Goal: Use online tool/utility: Use online tool/utility

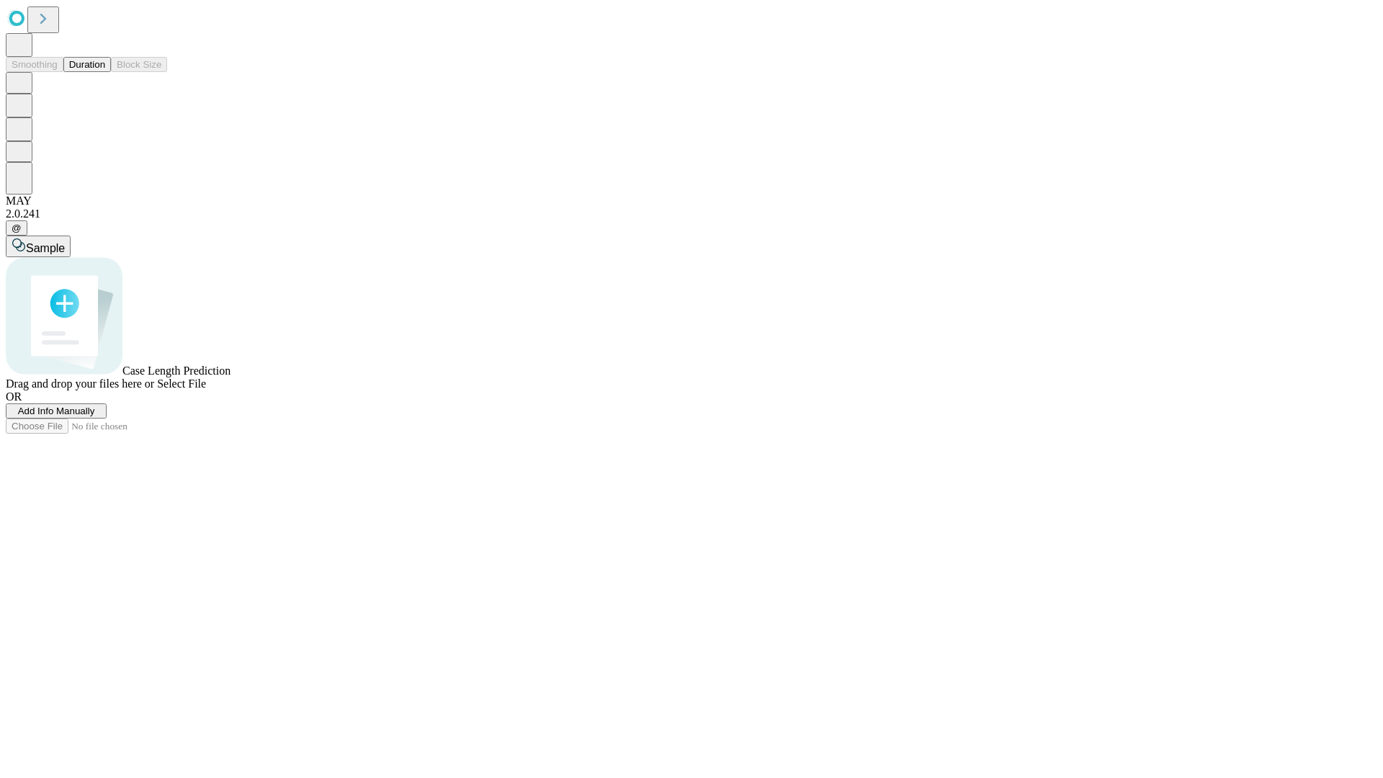
click at [105, 72] on button "Duration" at bounding box center [87, 64] width 48 height 15
click at [206, 390] on span "Select File" at bounding box center [181, 384] width 49 height 12
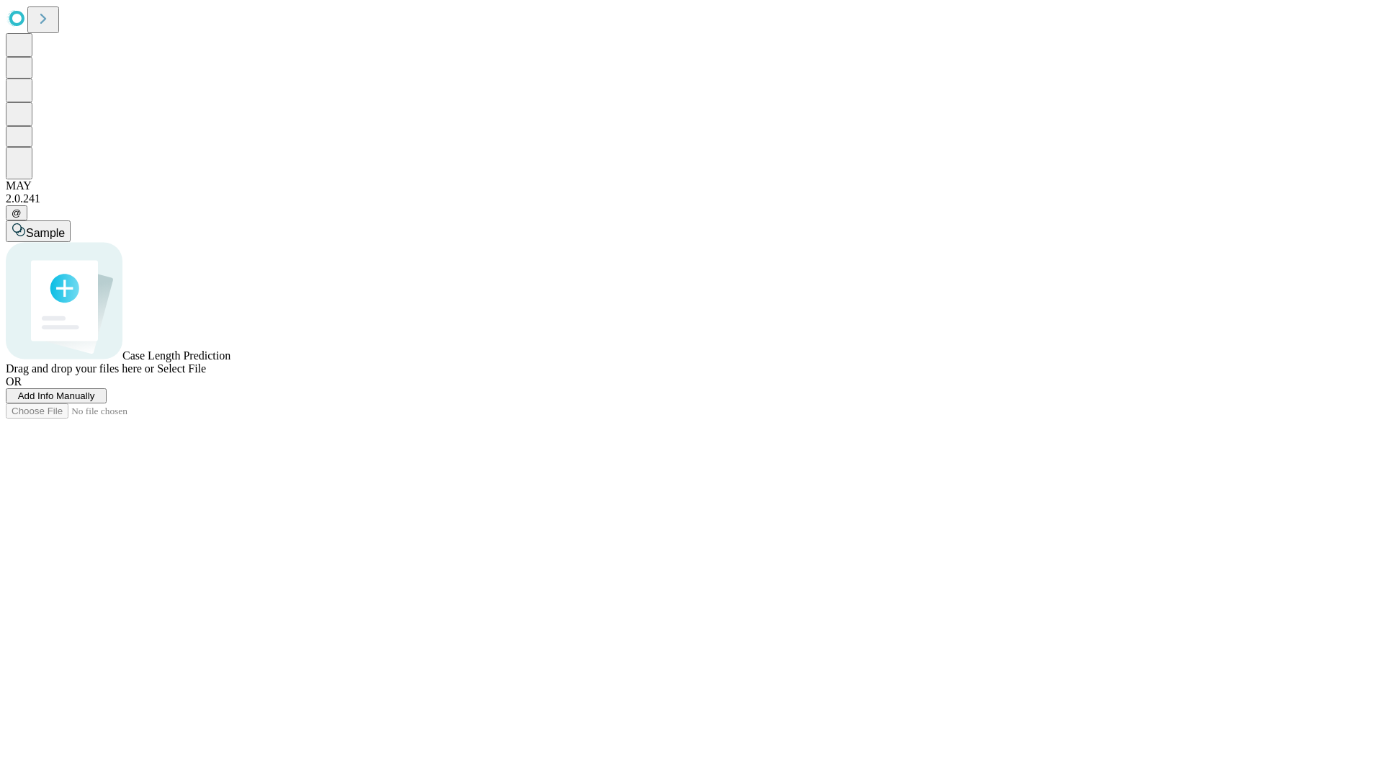
click at [206, 375] on span "Select File" at bounding box center [181, 368] width 49 height 12
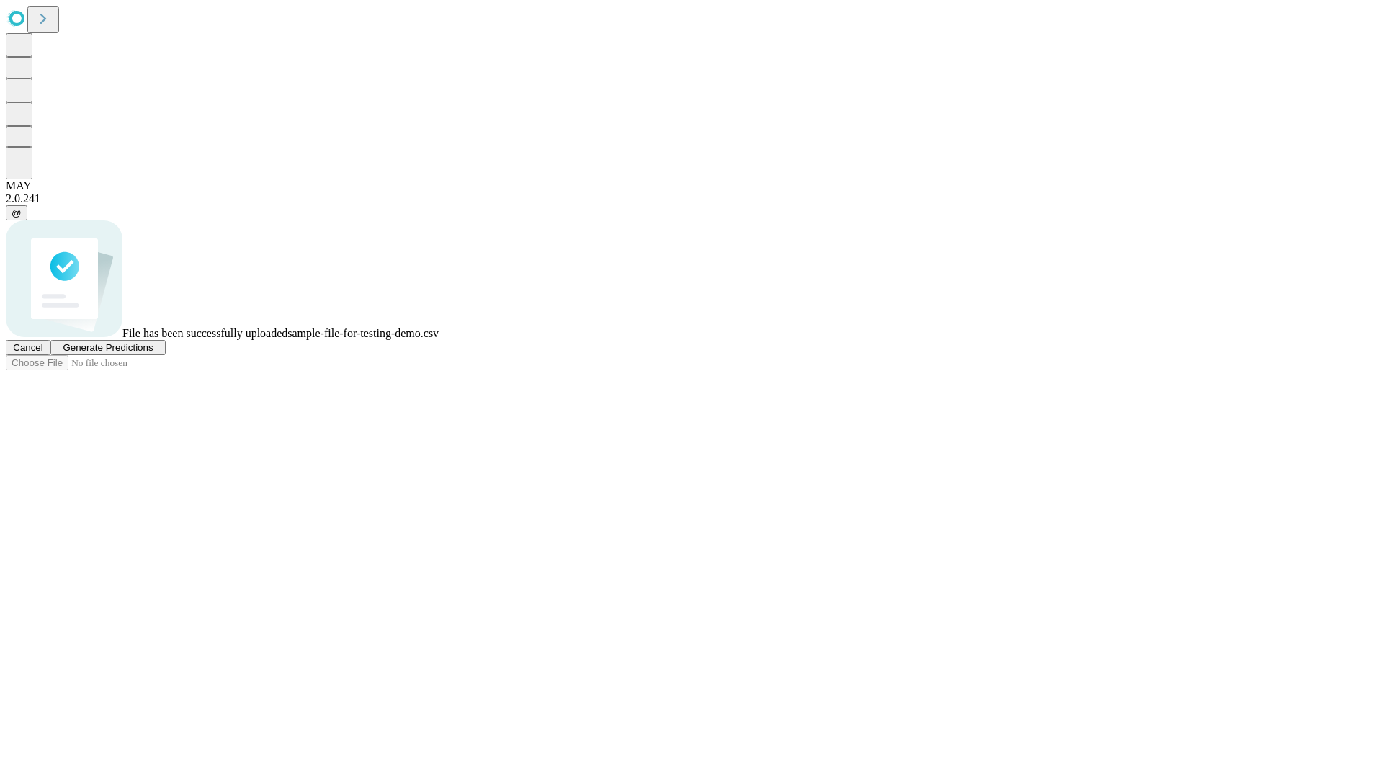
click at [153, 353] on span "Generate Predictions" at bounding box center [108, 347] width 90 height 11
